Goal: Task Accomplishment & Management: Manage account settings

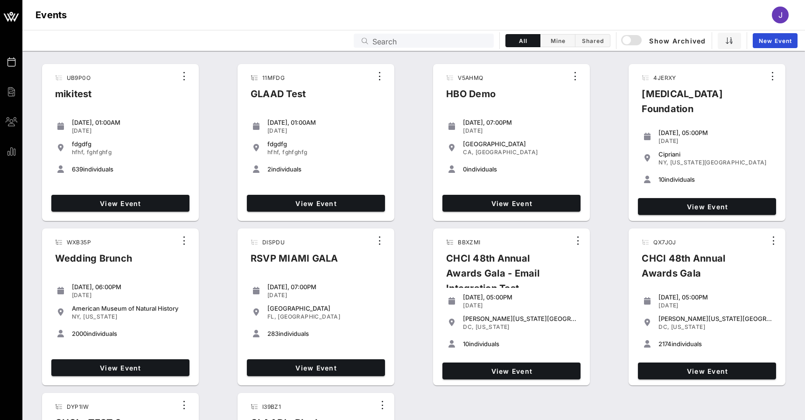
click at [472, 39] on input "Search" at bounding box center [430, 41] width 116 height 12
click at [483, 372] on span "View Event" at bounding box center [511, 371] width 131 height 8
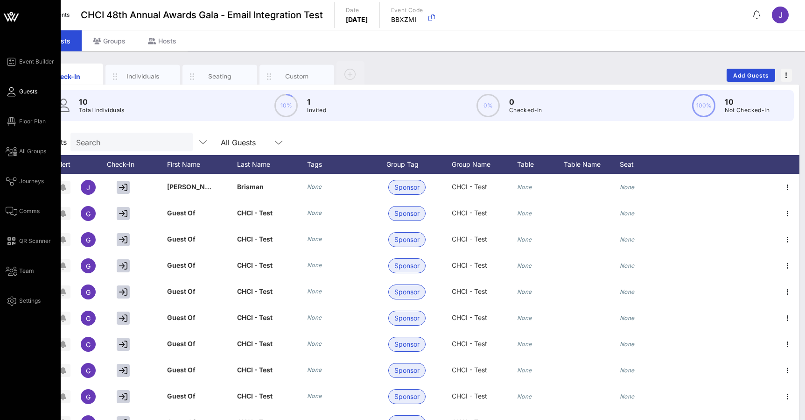
click at [14, 92] on icon at bounding box center [12, 91] width 12 height 1
click at [40, 177] on span "Journeys" at bounding box center [31, 181] width 25 height 8
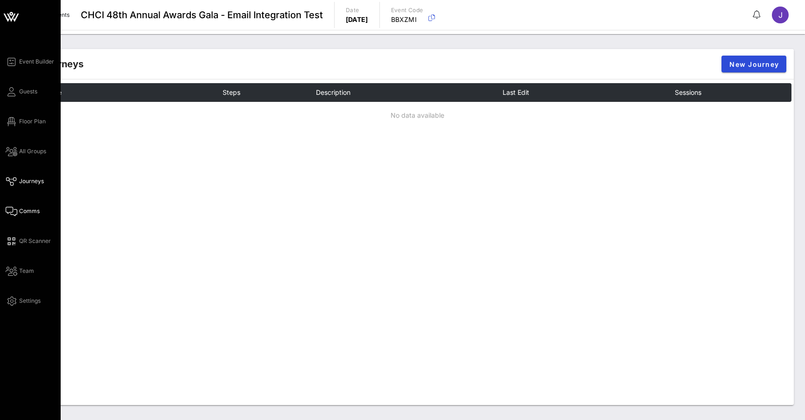
click at [19, 207] on link "Comms" at bounding box center [23, 210] width 34 height 11
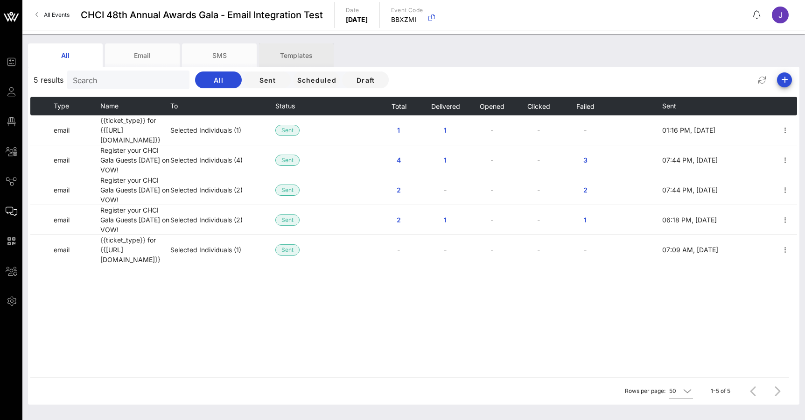
click at [302, 57] on div "Templates" at bounding box center [296, 54] width 75 height 23
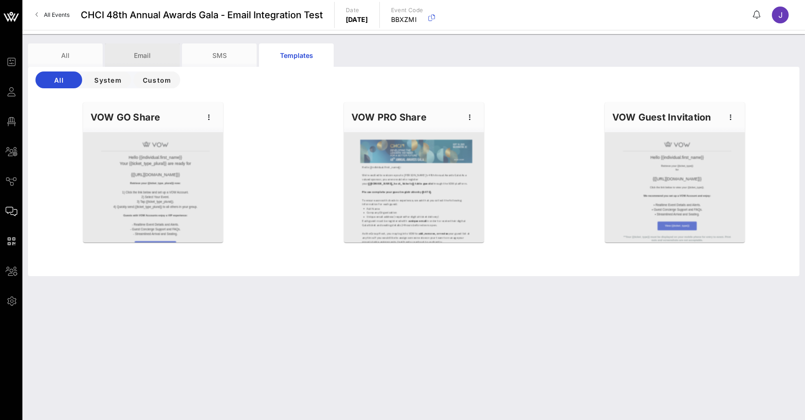
click at [144, 56] on div "Email" at bounding box center [142, 54] width 75 height 23
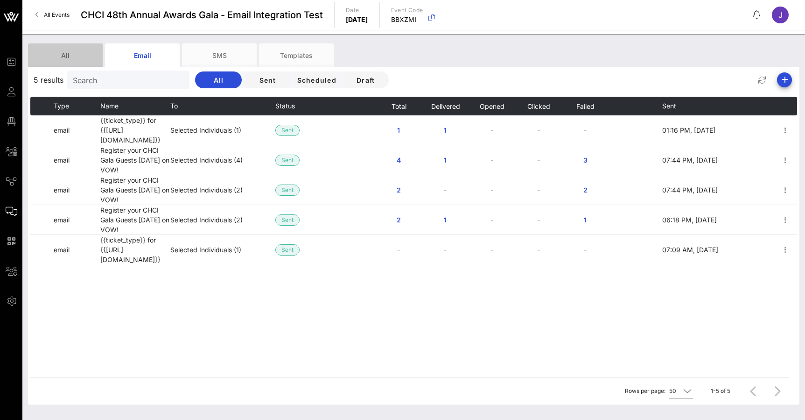
click at [78, 54] on div "All" at bounding box center [65, 54] width 75 height 23
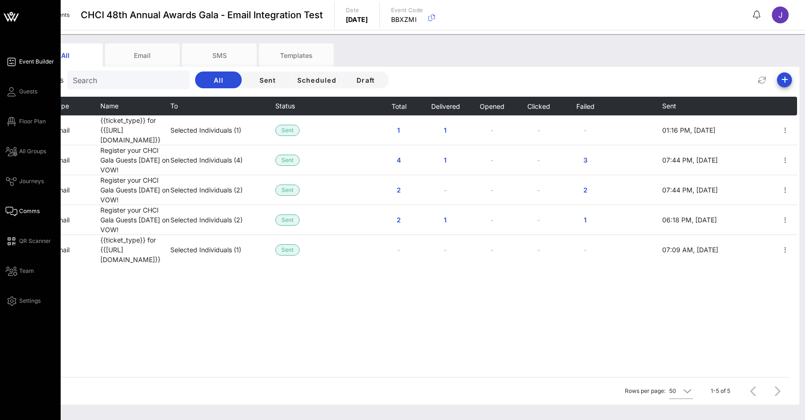
click at [13, 61] on icon at bounding box center [12, 61] width 12 height 1
